Goal: Task Accomplishment & Management: Complete application form

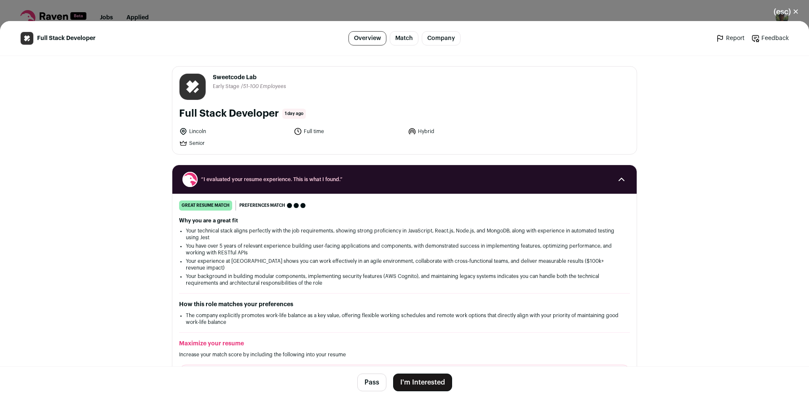
click at [226, 74] on span "Sweetcode Lab" at bounding box center [249, 77] width 73 height 8
copy span "Sweetcode"
click at [409, 383] on button "I'm Interested" at bounding box center [422, 383] width 59 height 18
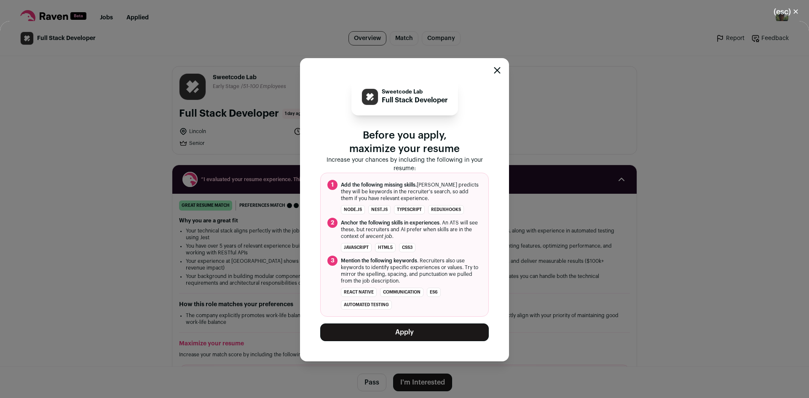
click at [416, 340] on button "Apply" at bounding box center [404, 332] width 168 height 18
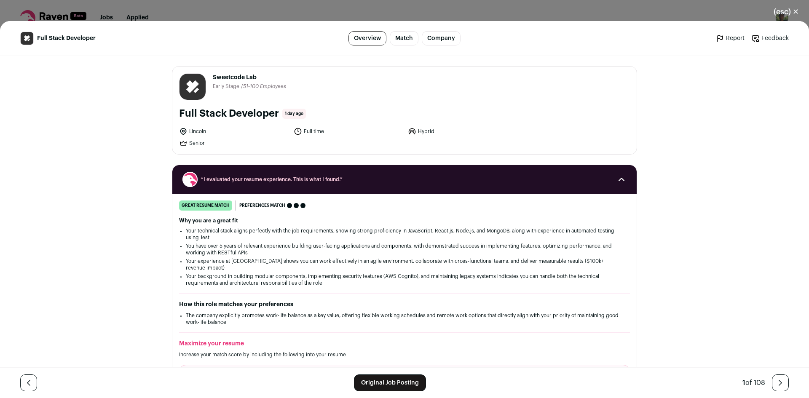
click at [487, 11] on div "(esc) ✕ Full Stack Developer Overview Match Company Report Feedback Report Feed…" at bounding box center [404, 199] width 809 height 398
